Goal: Information Seeking & Learning: Learn about a topic

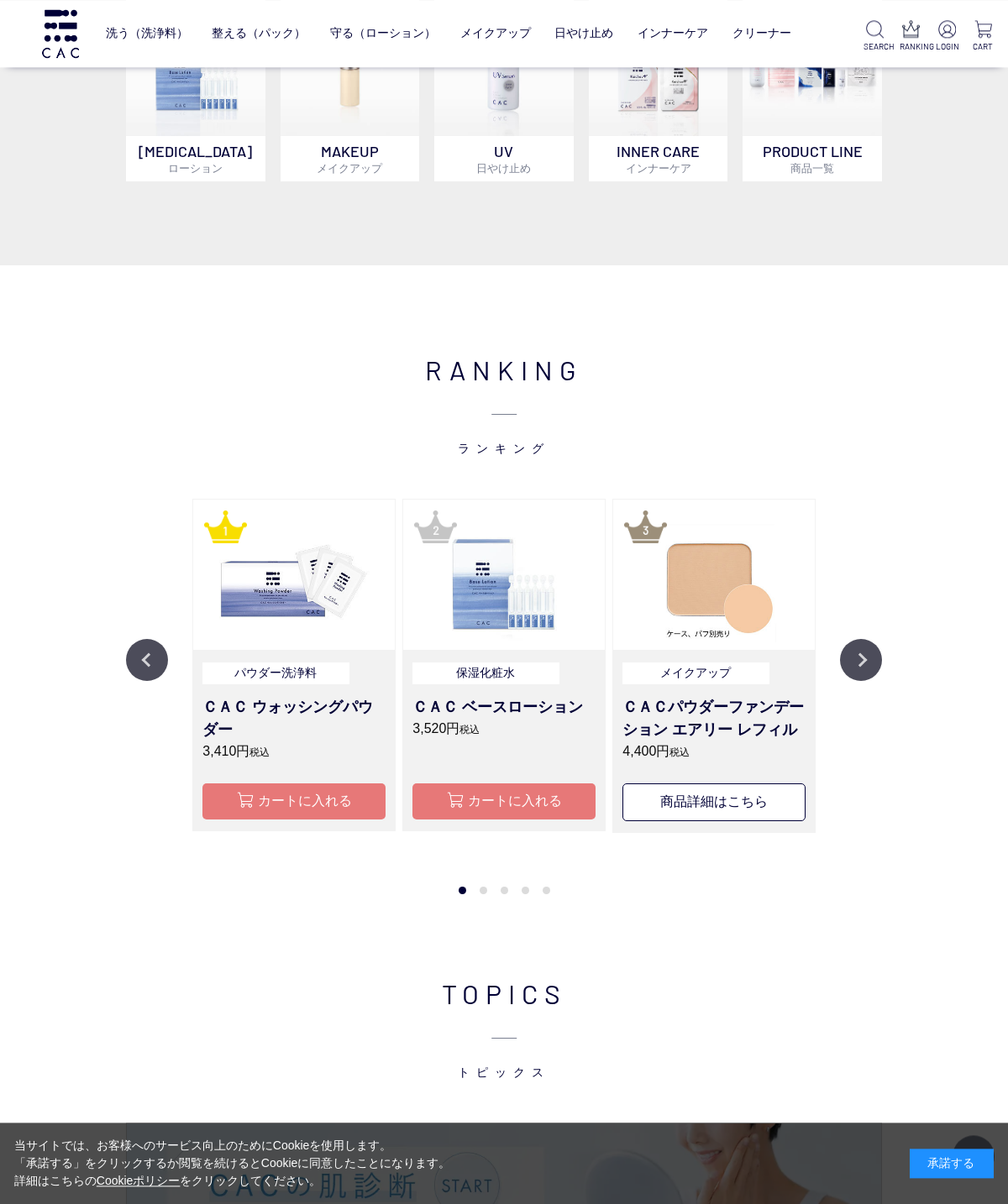
scroll to position [1099, 0]
click at [872, 660] on button "Next" at bounding box center [861, 660] width 42 height 42
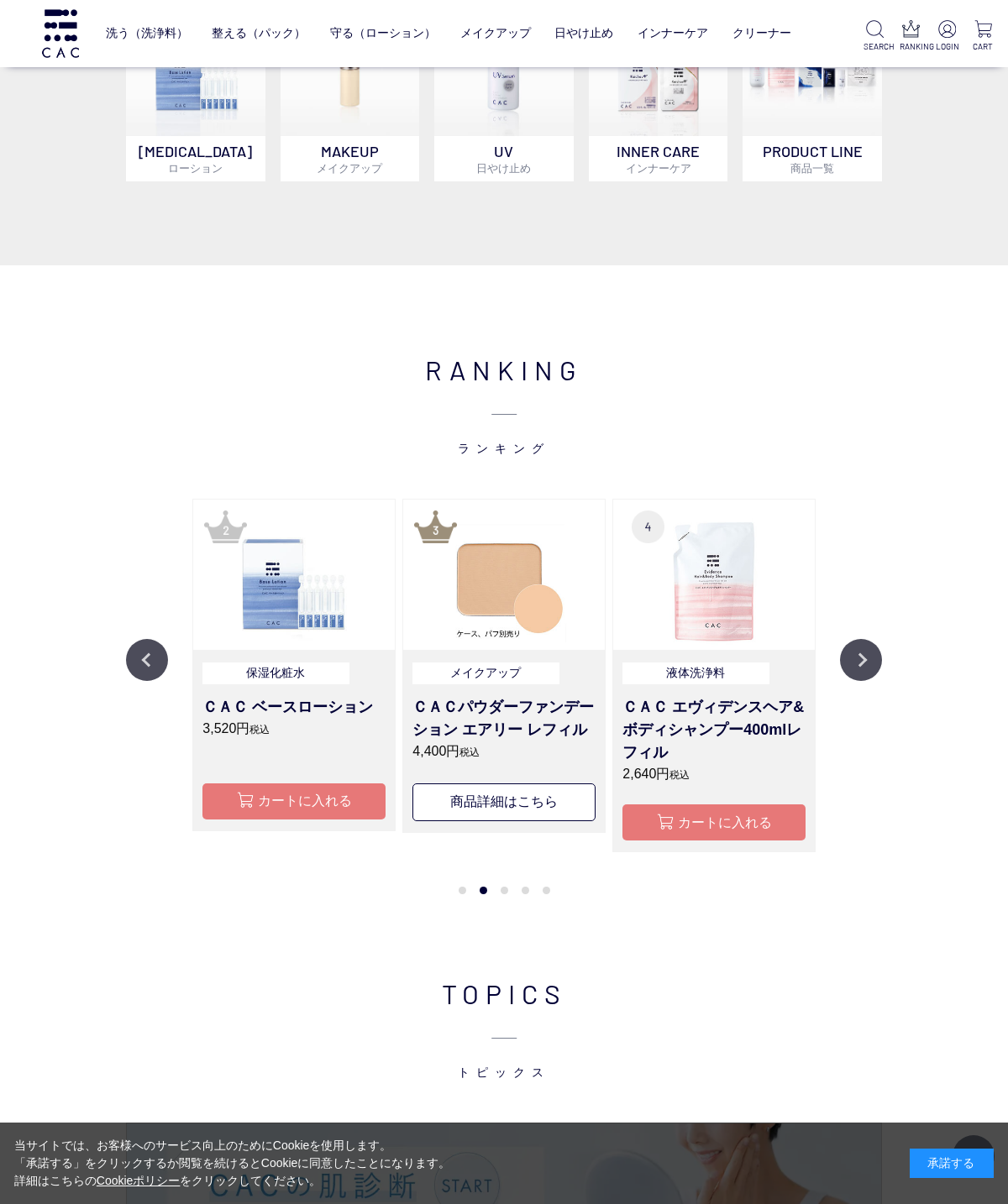
click at [848, 665] on button "Next" at bounding box center [861, 660] width 42 height 42
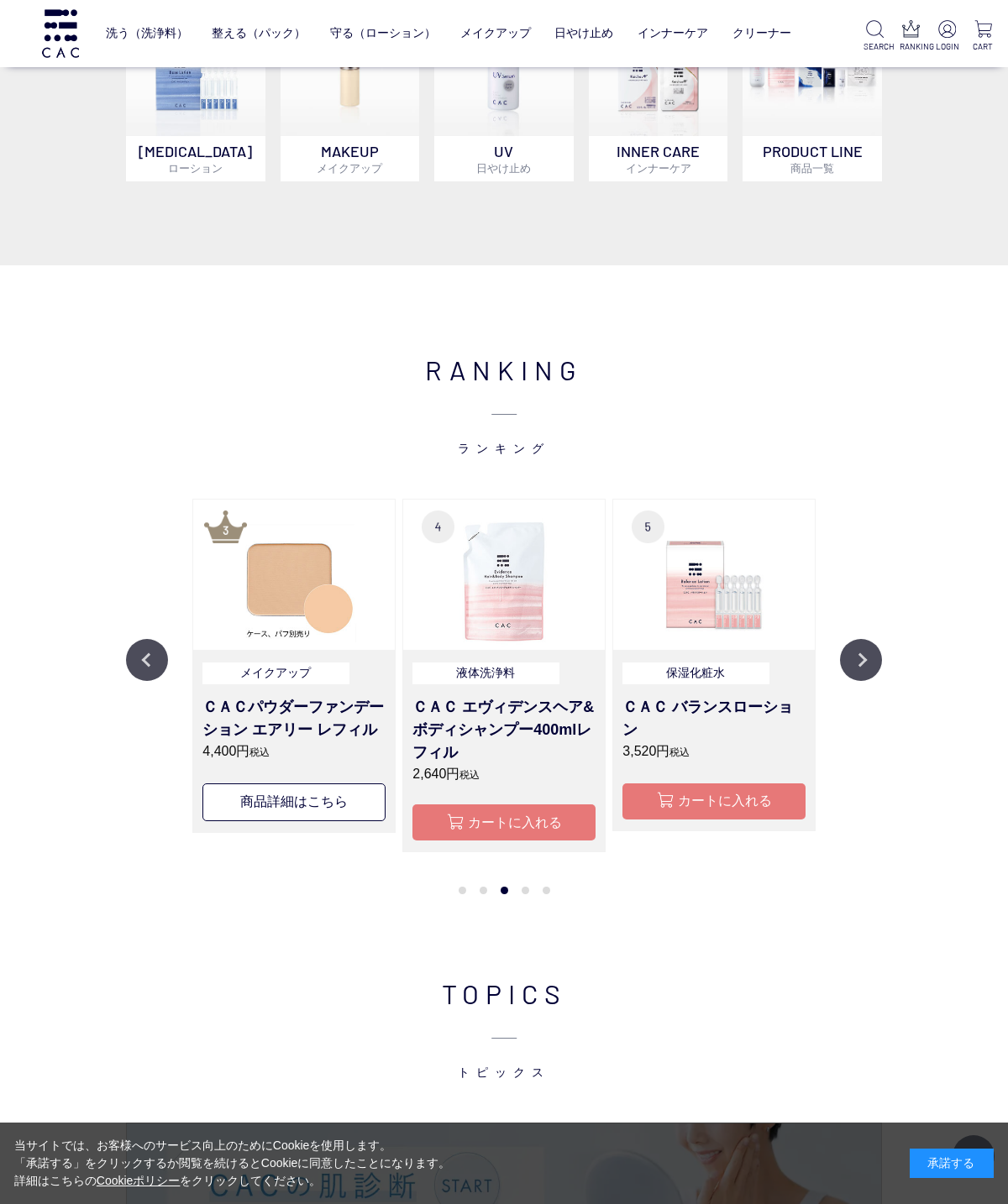
click at [857, 681] on button "Next" at bounding box center [861, 660] width 42 height 42
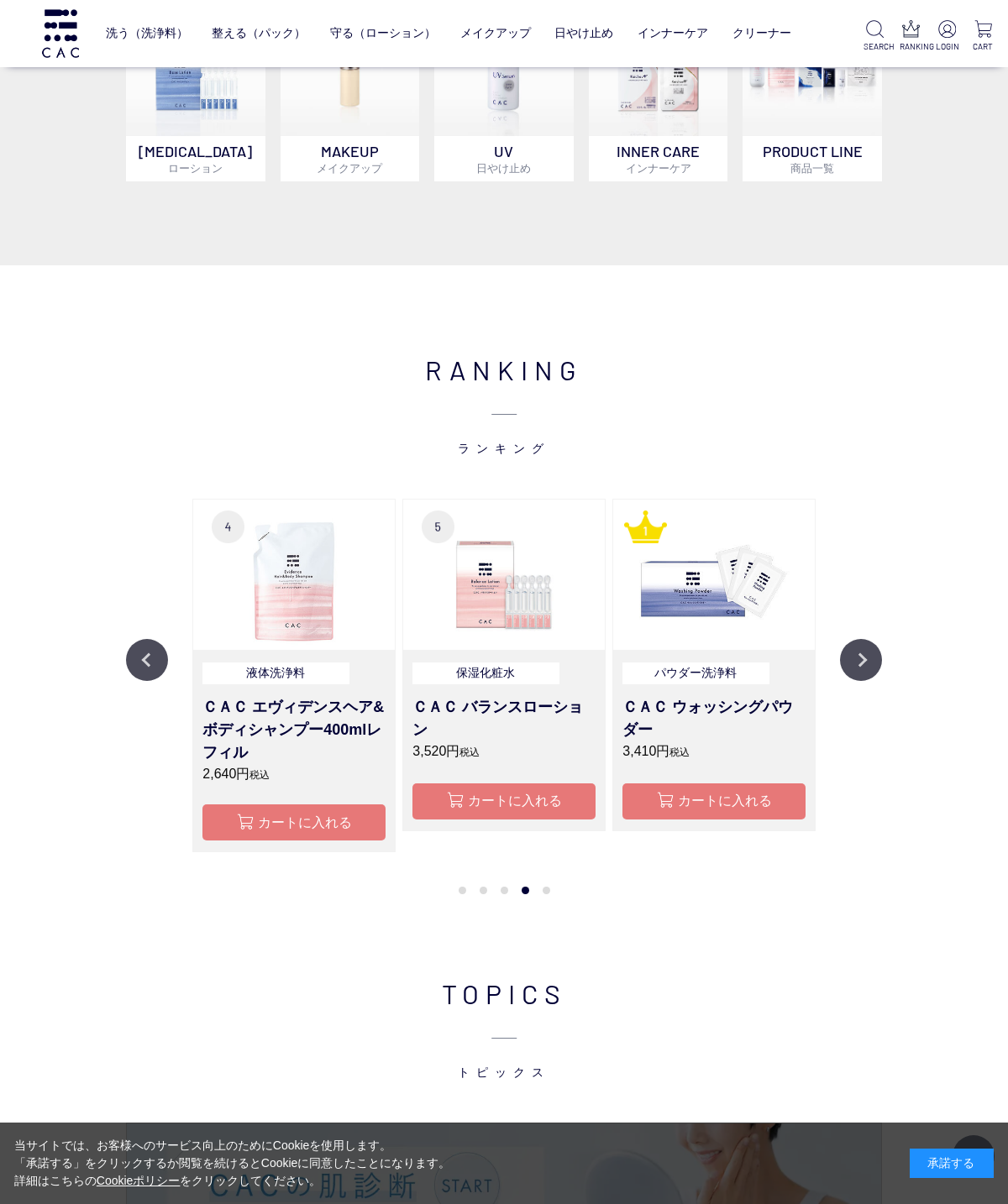
click at [868, 681] on button "Next" at bounding box center [861, 660] width 42 height 42
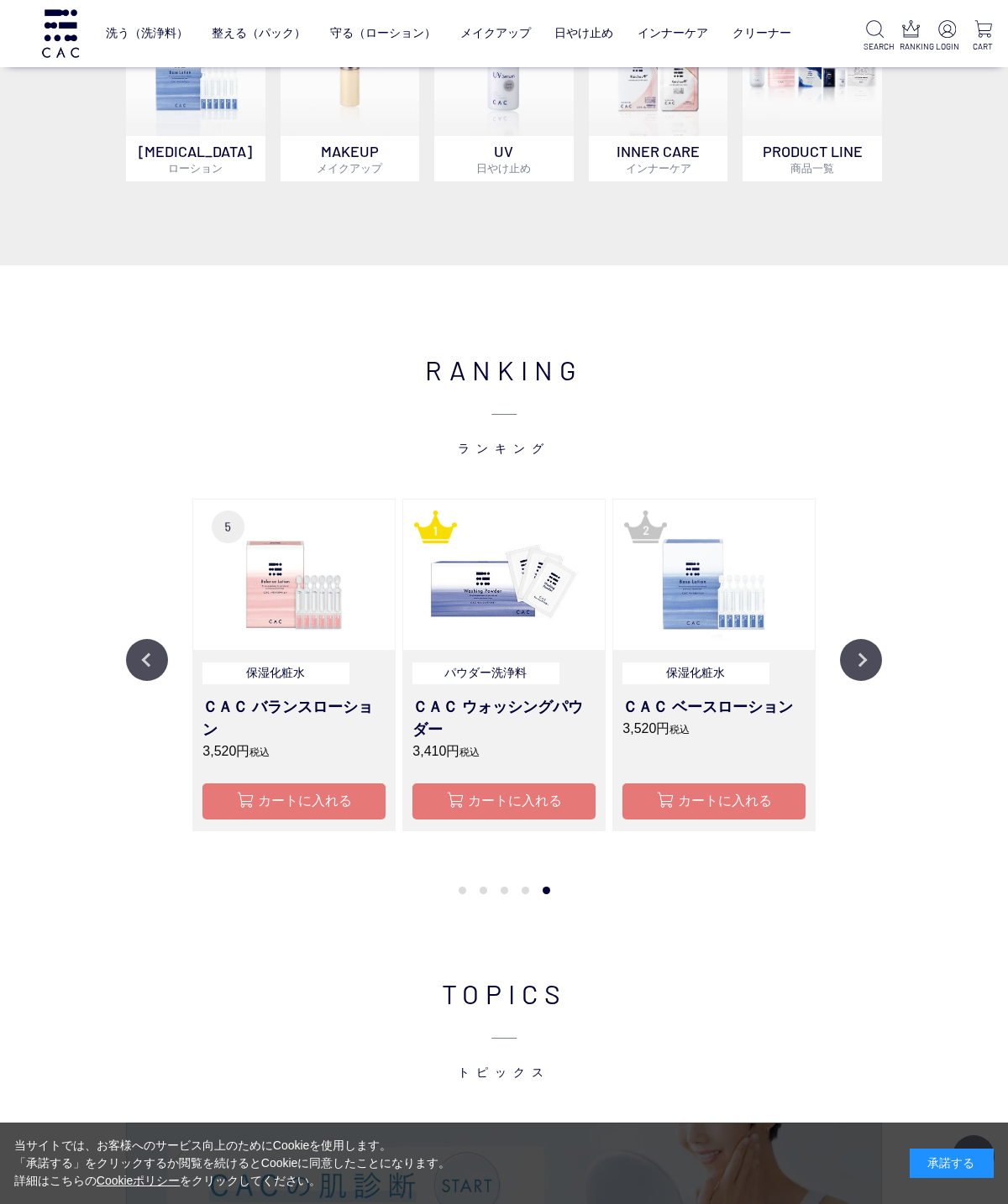
click at [862, 681] on button "Next" at bounding box center [861, 660] width 42 height 42
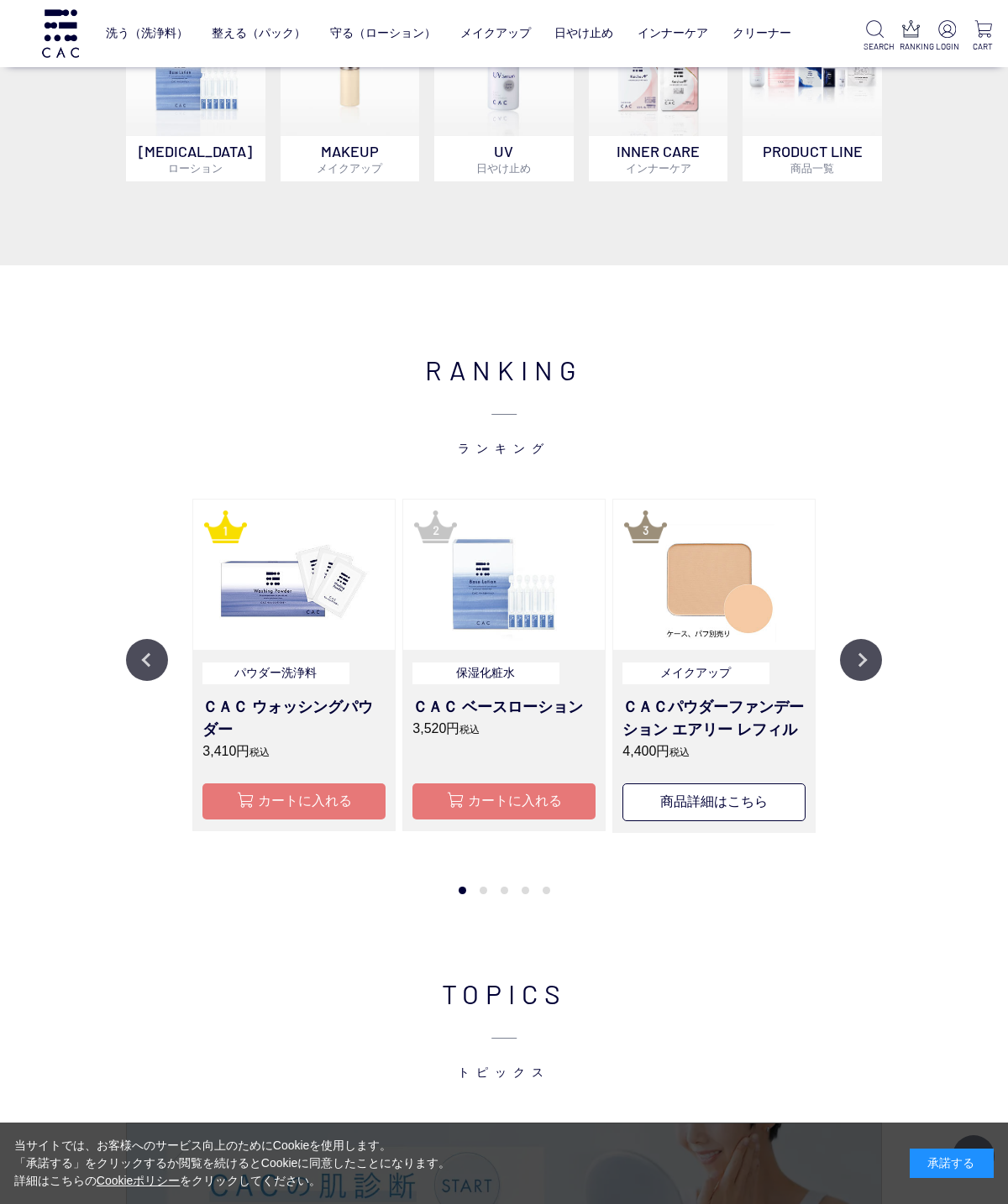
click at [859, 681] on button "Next" at bounding box center [861, 660] width 42 height 42
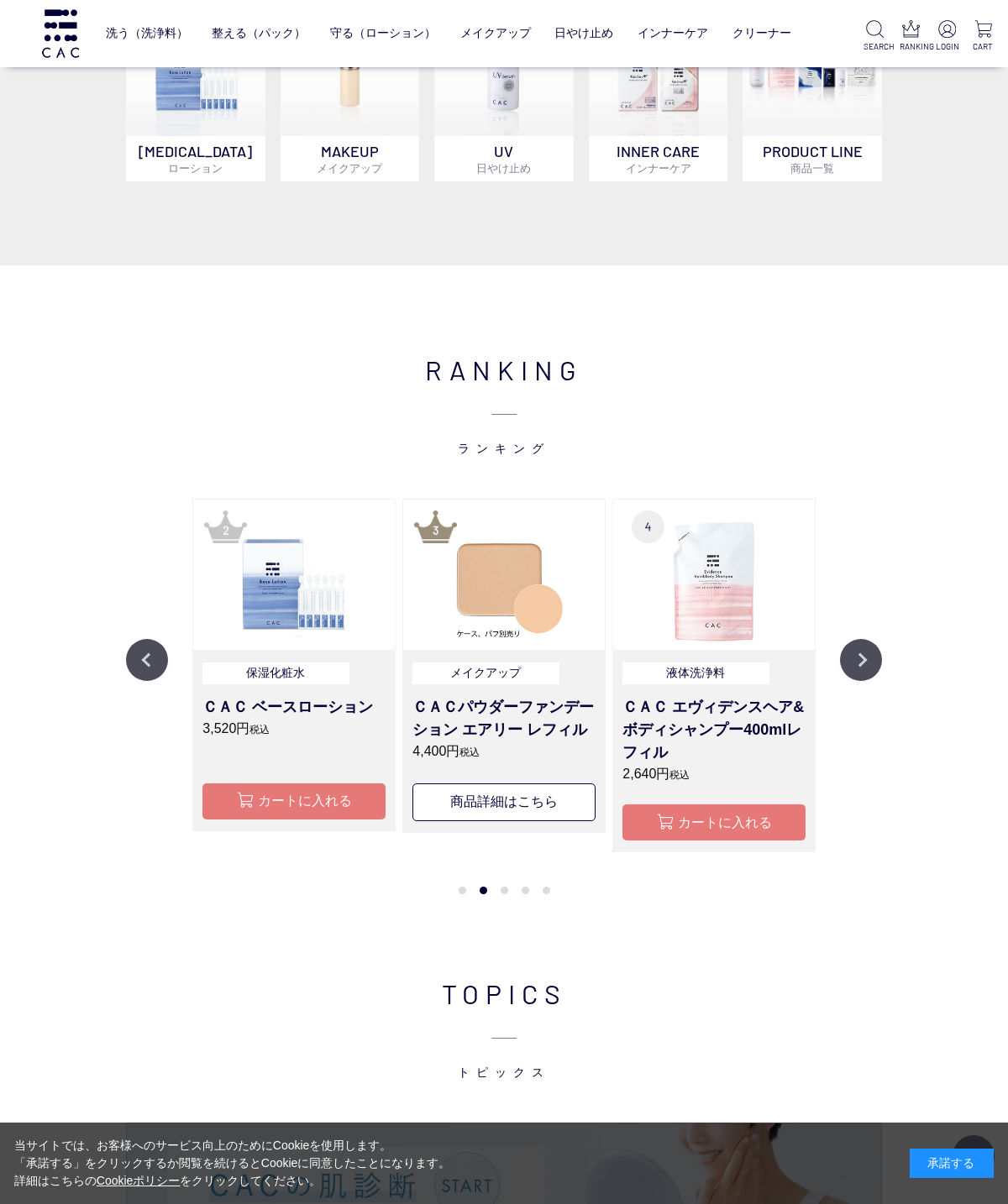
click at [870, 681] on button "Next" at bounding box center [861, 660] width 42 height 42
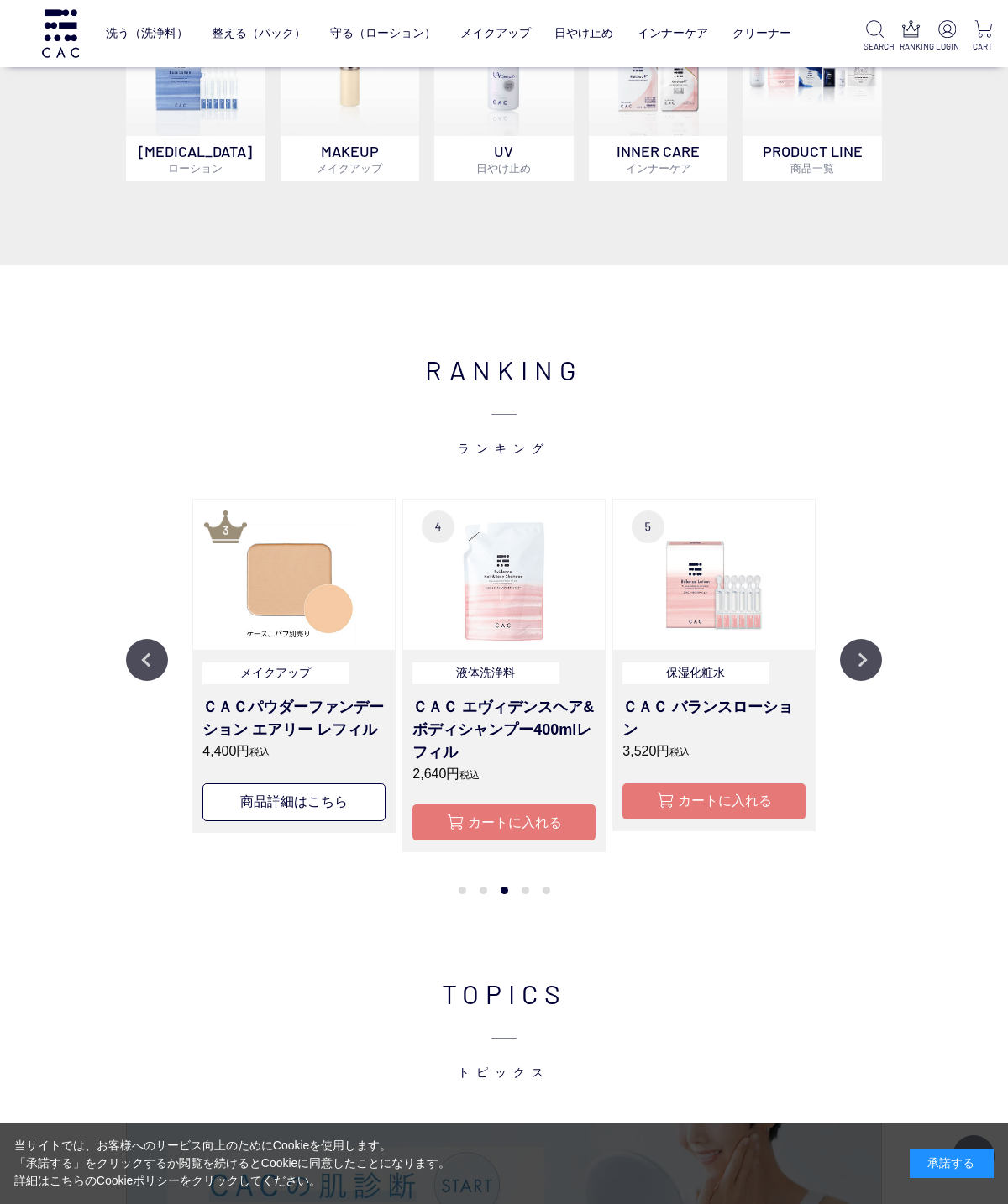
click at [869, 681] on button "Next" at bounding box center [861, 660] width 42 height 42
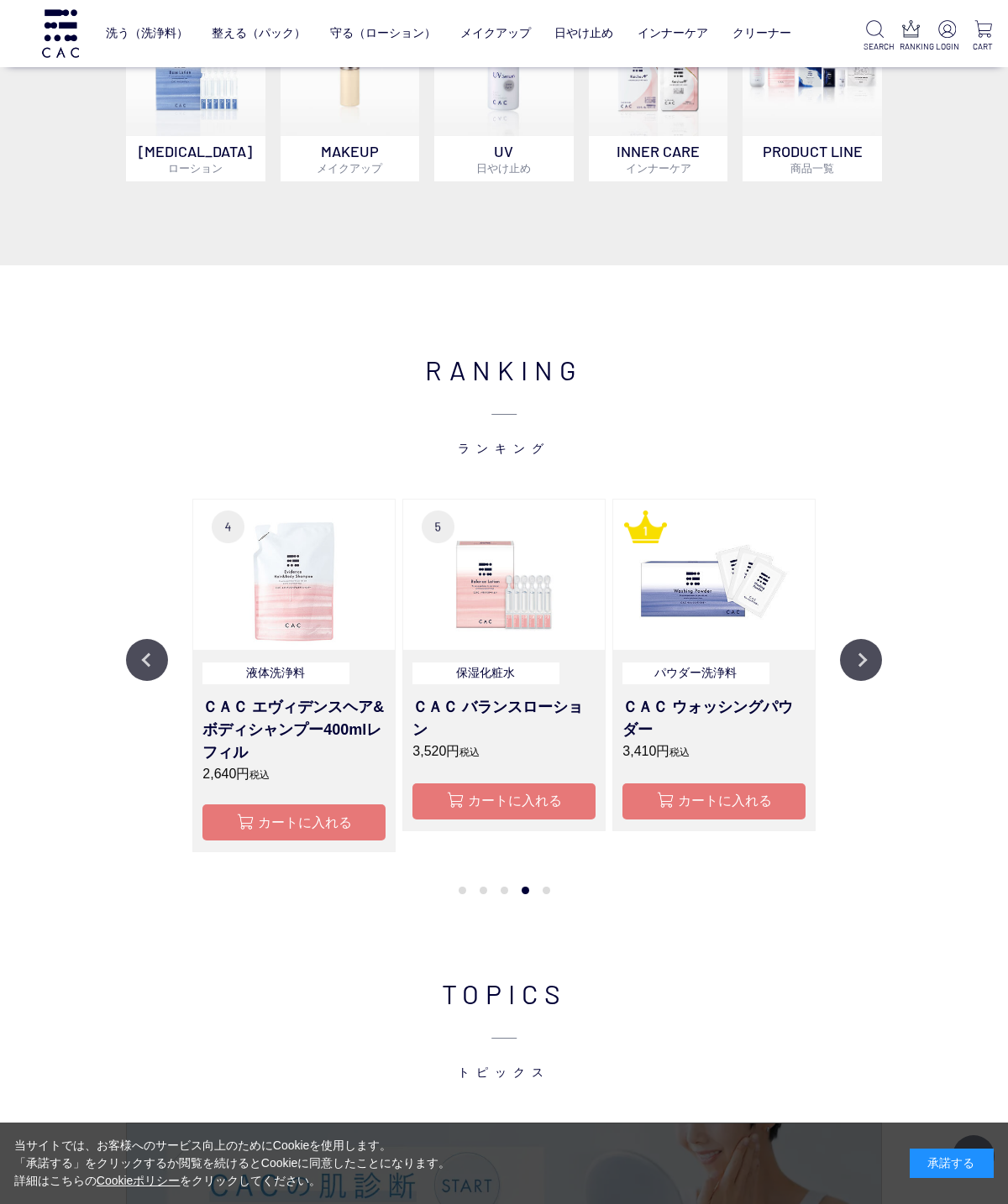
click at [859, 681] on button "Next" at bounding box center [861, 660] width 42 height 42
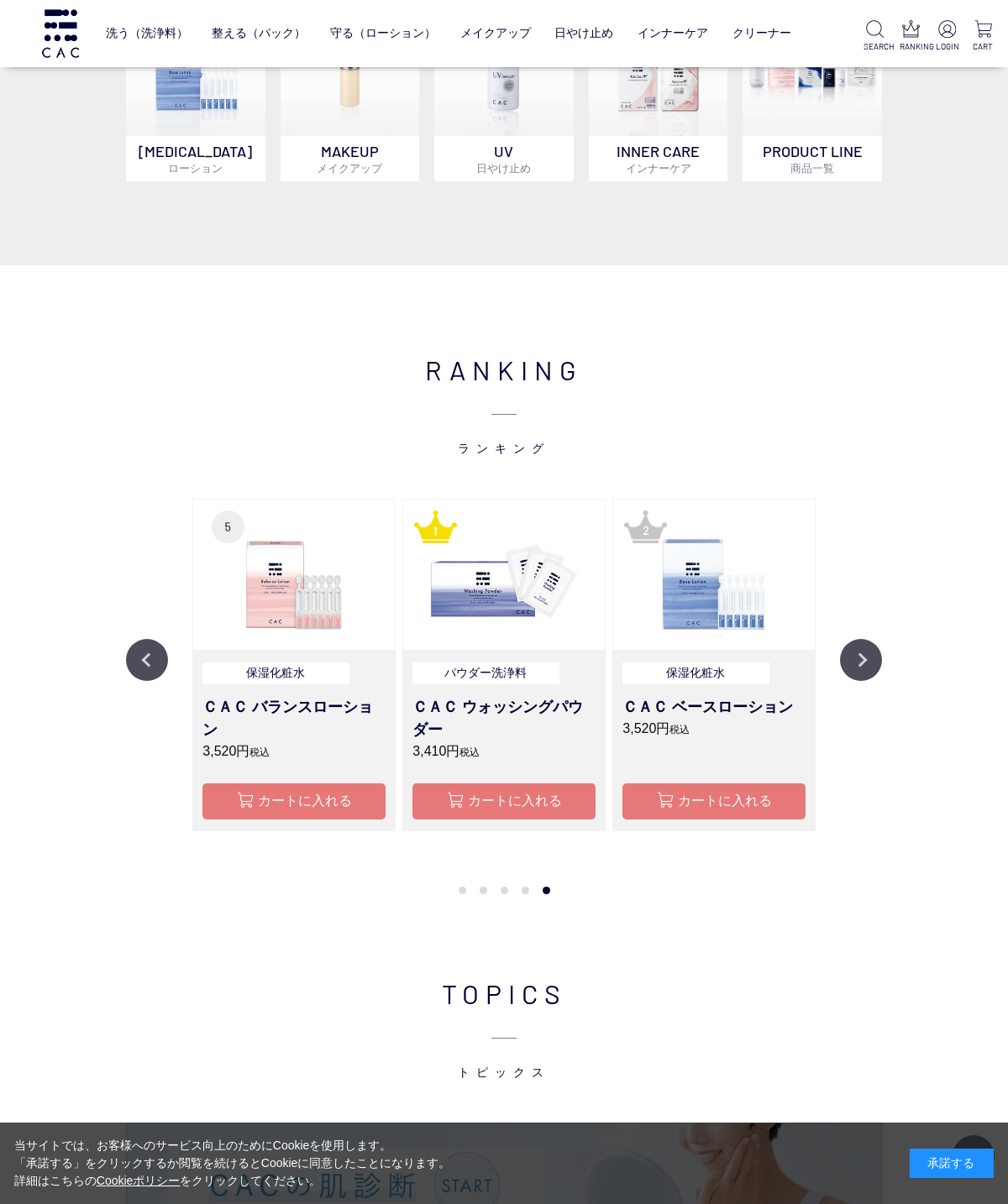
click at [867, 681] on button "Next" at bounding box center [861, 660] width 42 height 42
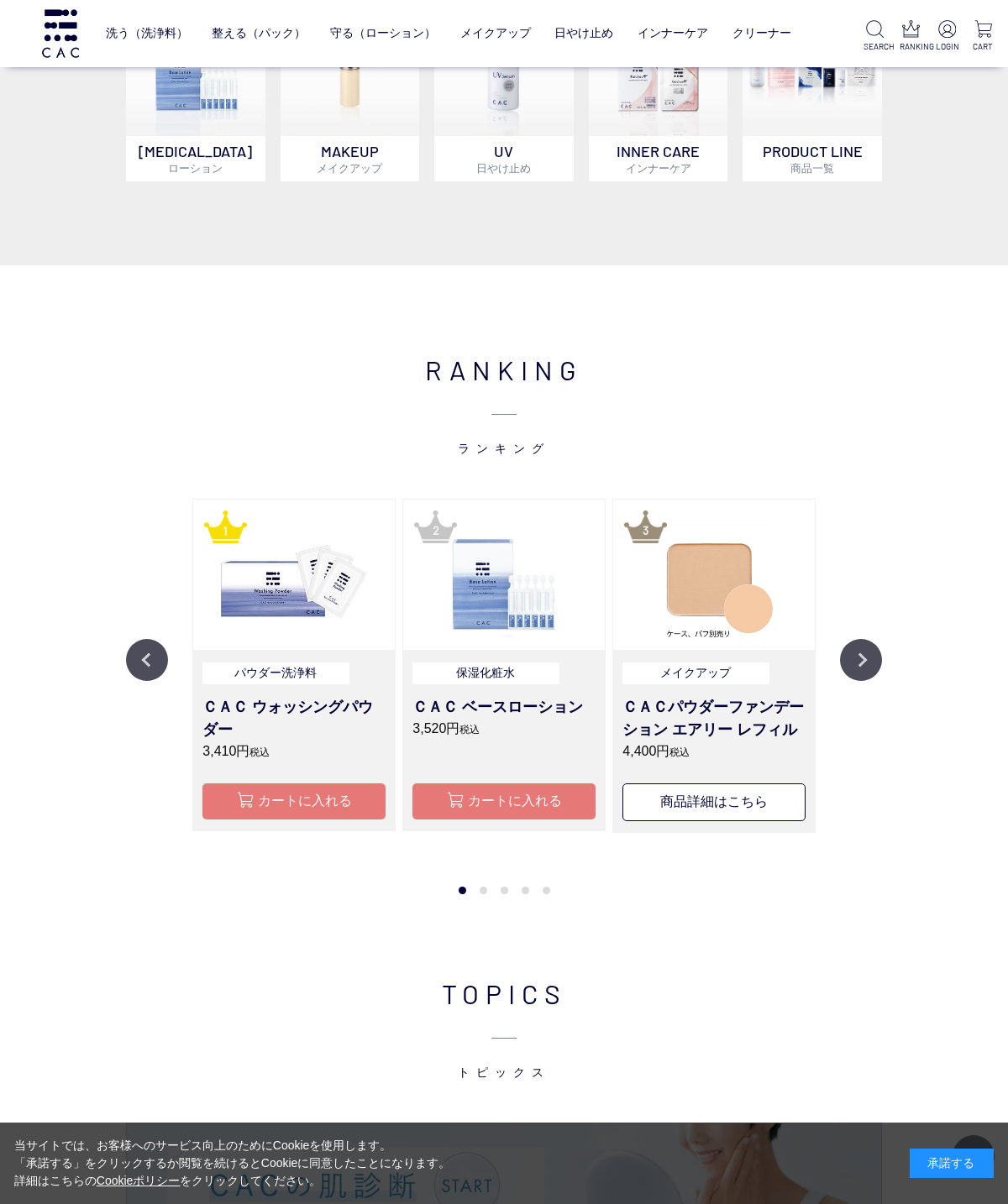
click at [865, 681] on button "Next" at bounding box center [861, 660] width 42 height 42
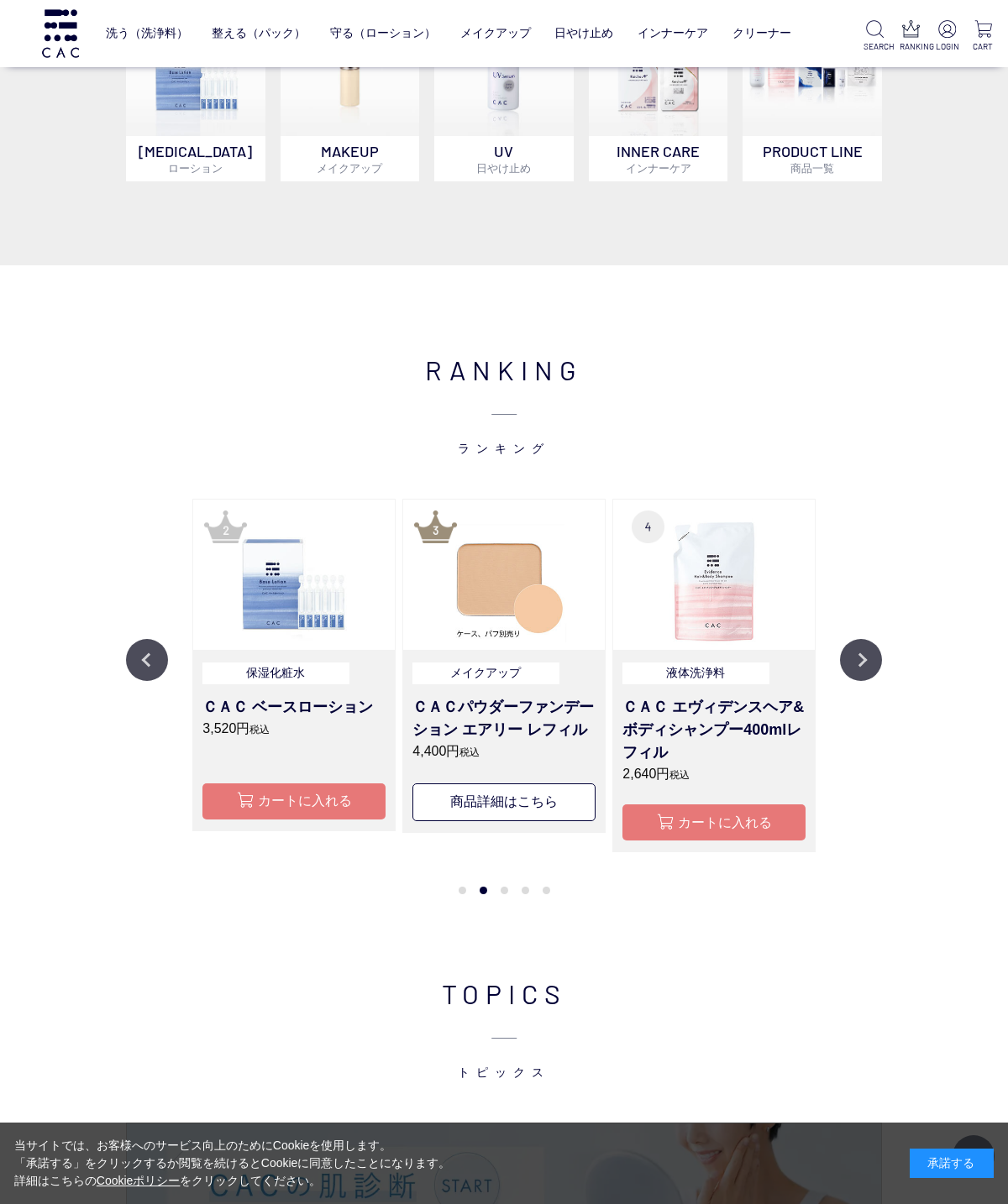
click at [866, 681] on button "Next" at bounding box center [861, 660] width 42 height 42
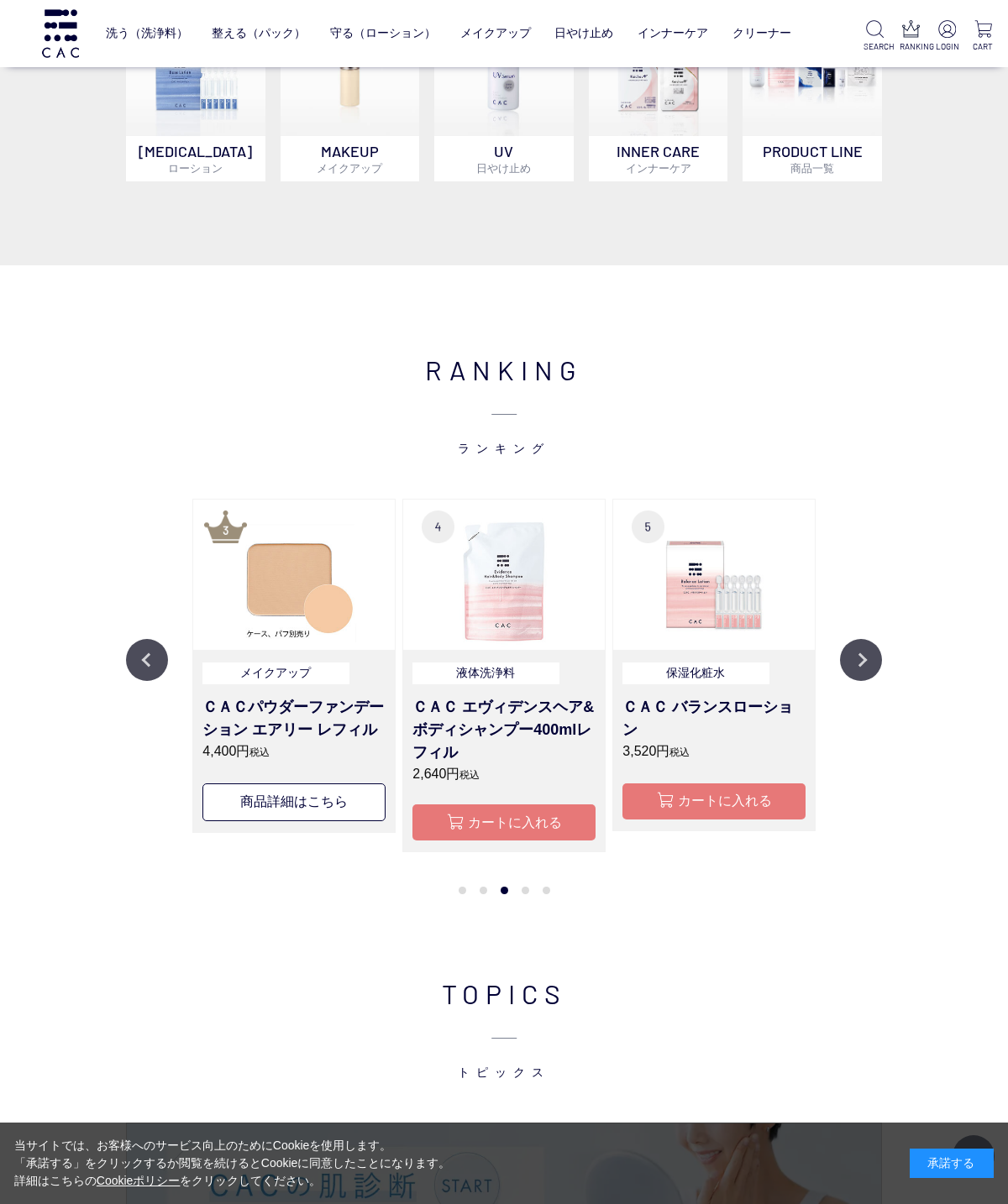
click at [865, 681] on button "Next" at bounding box center [861, 660] width 42 height 42
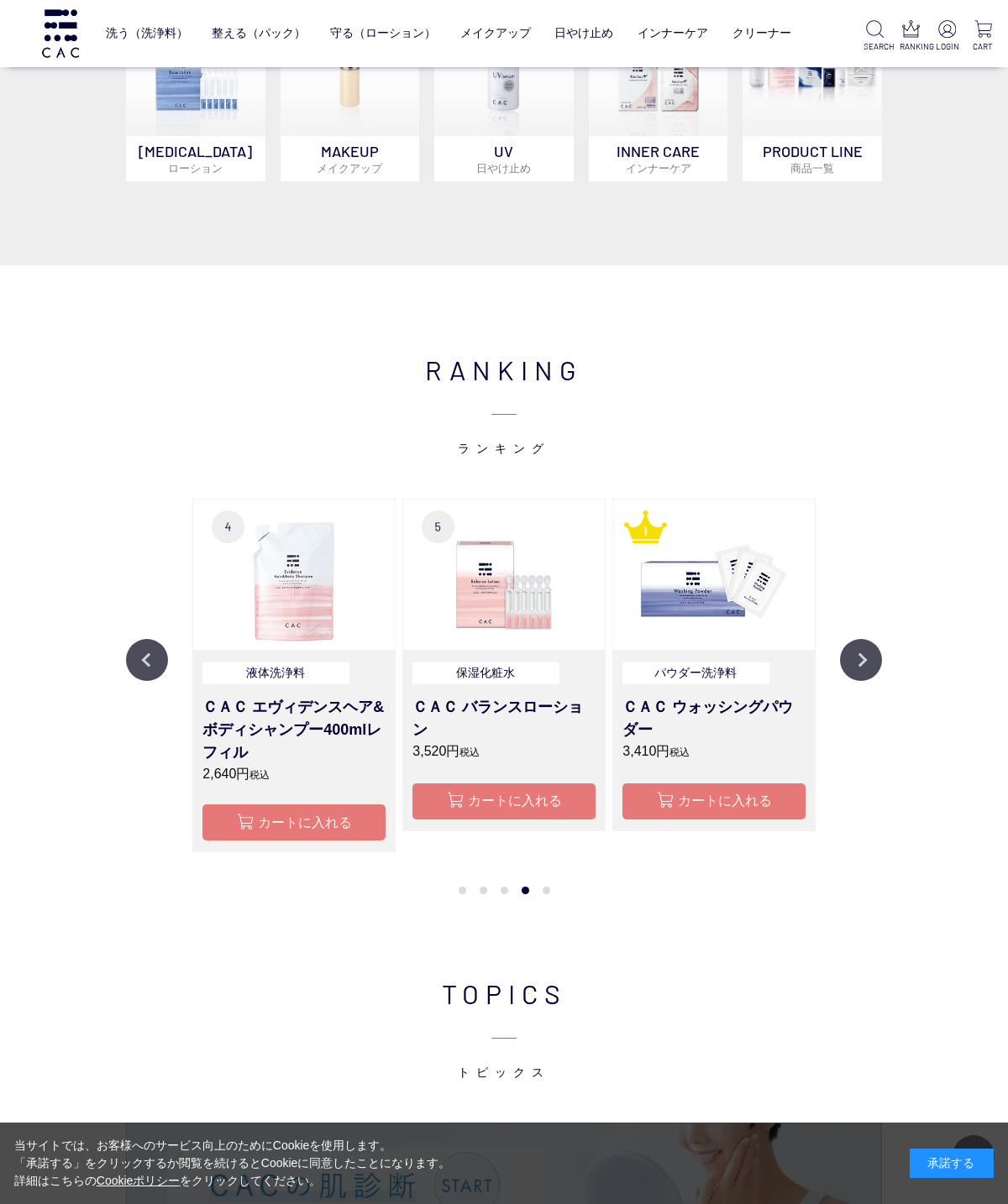
click at [866, 681] on button "Next" at bounding box center [861, 660] width 42 height 42
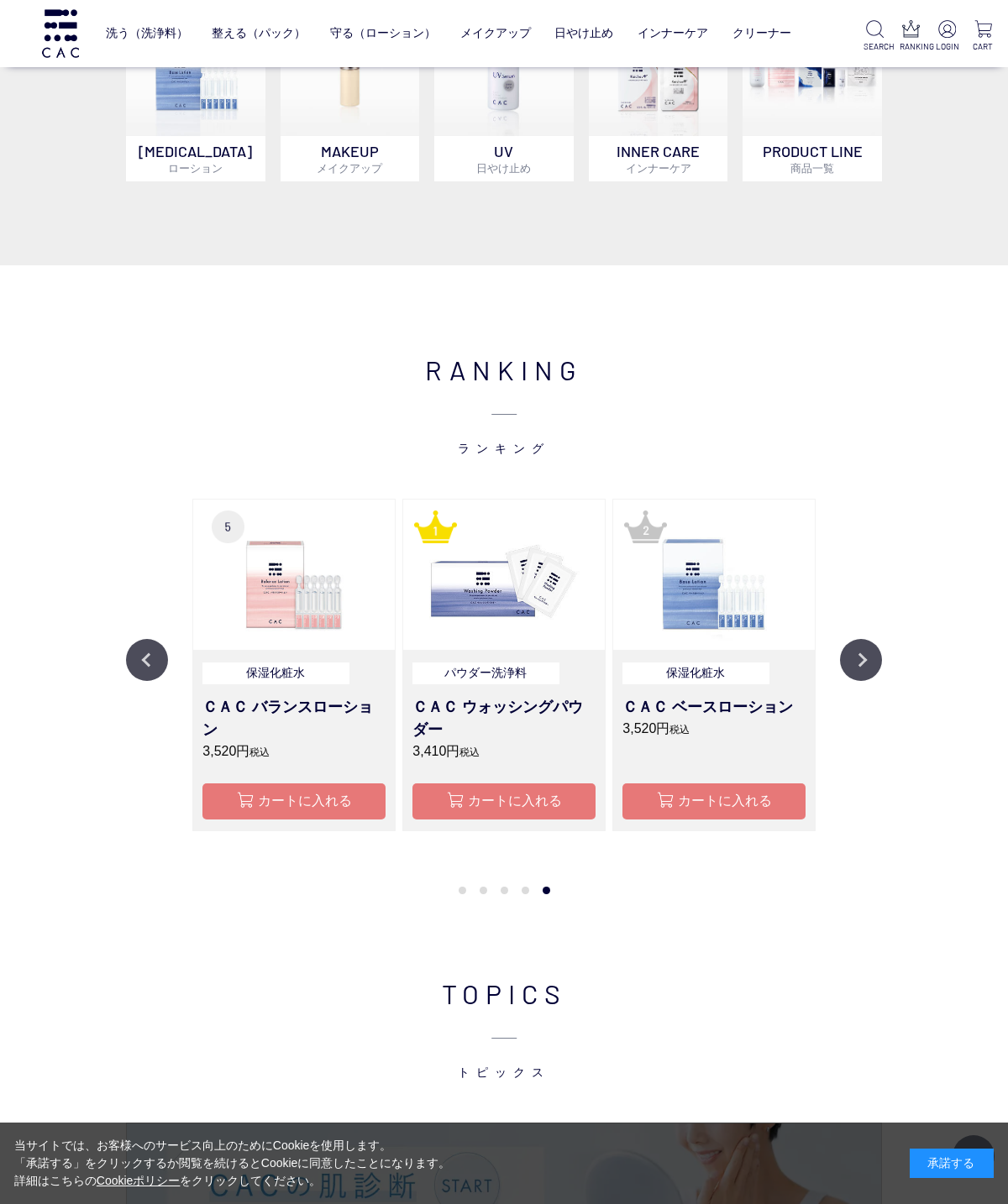
click at [863, 681] on button "Next" at bounding box center [861, 660] width 42 height 42
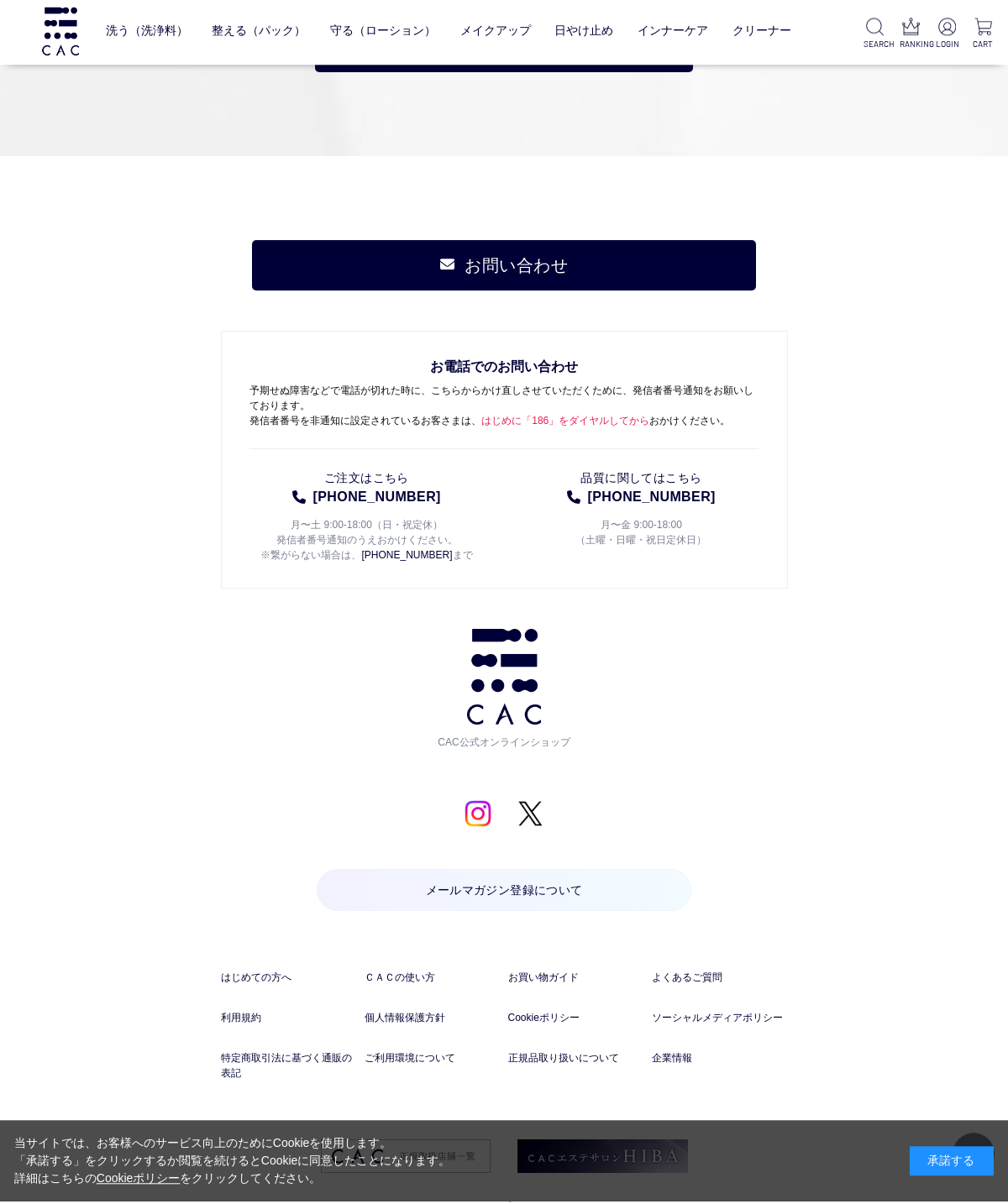
scroll to position [7399, 0]
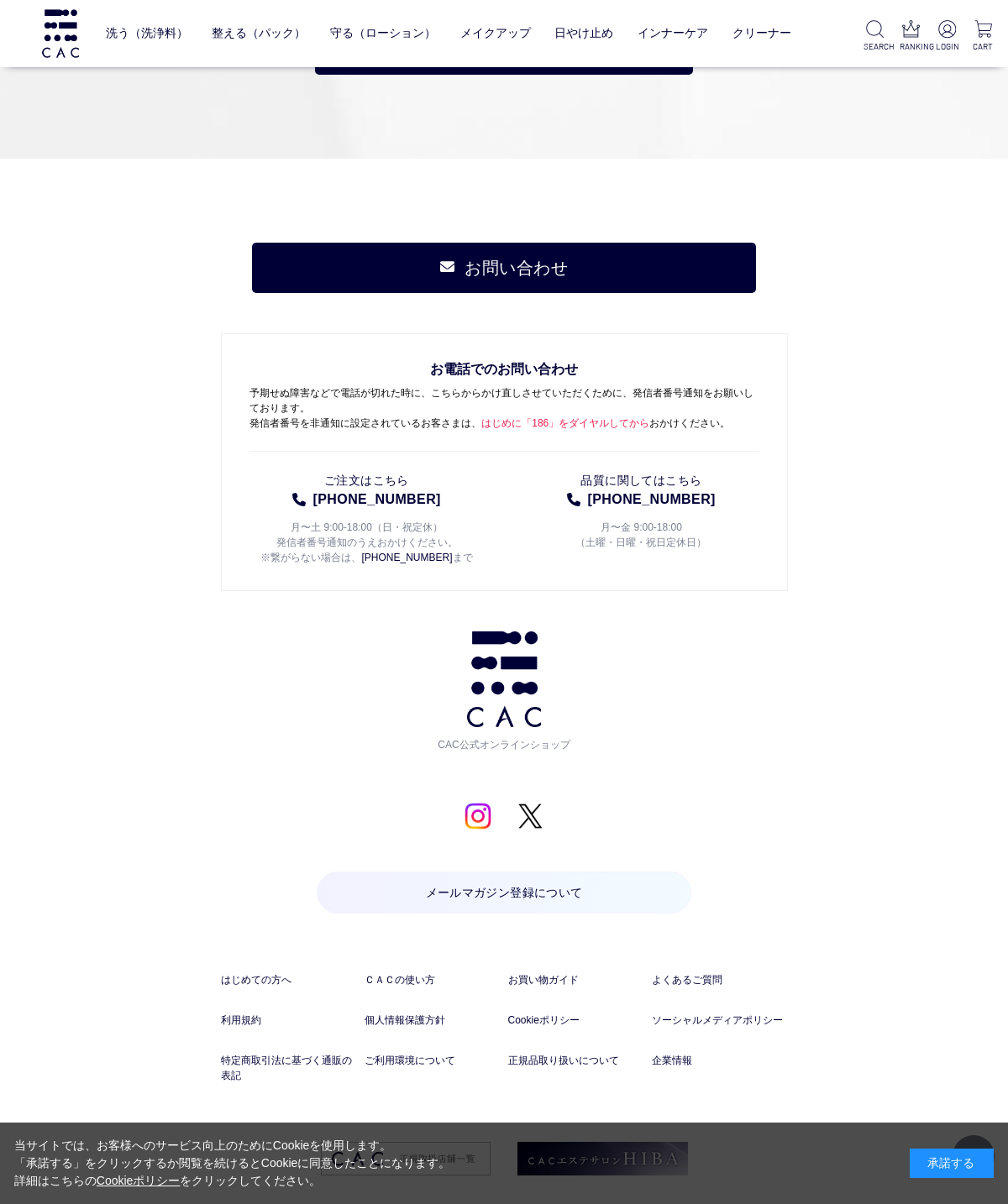
click at [273, 987] on link "はじめての方へ" at bounding box center [288, 980] width 136 height 15
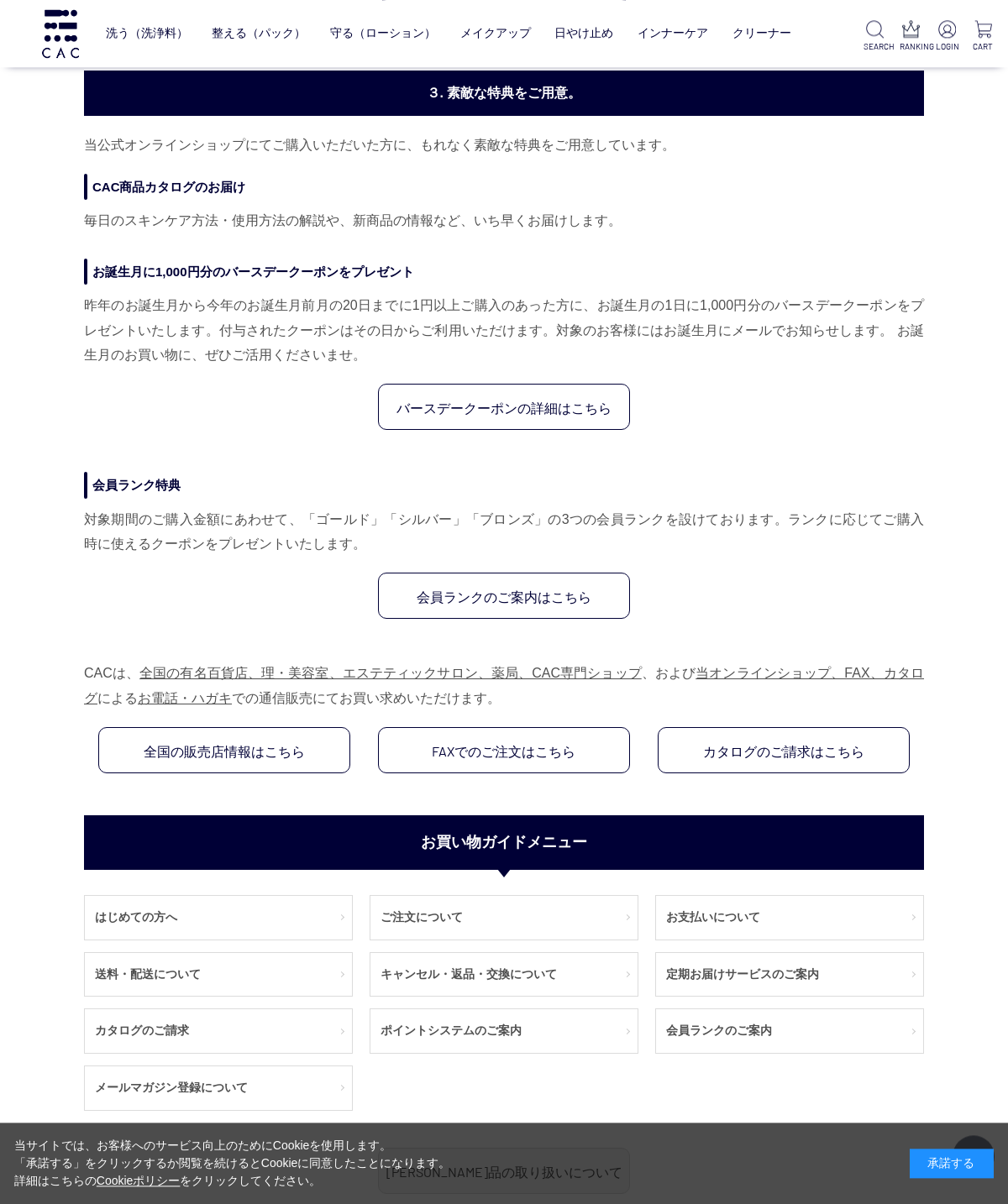
scroll to position [532, 0]
click at [763, 1053] on link "会員ランクのご案内" at bounding box center [789, 1031] width 267 height 44
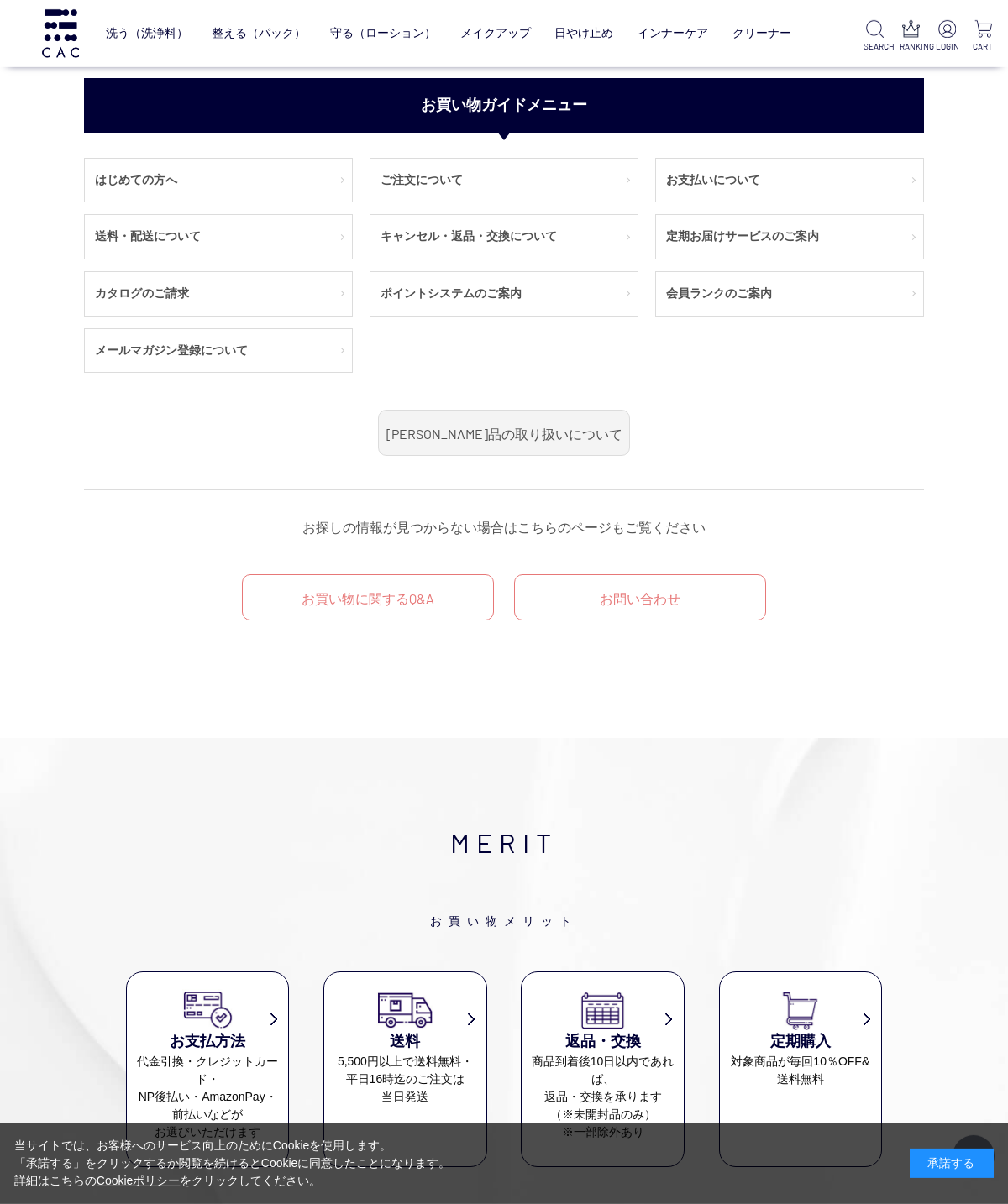
scroll to position [1014, 0]
